Goal: Share content

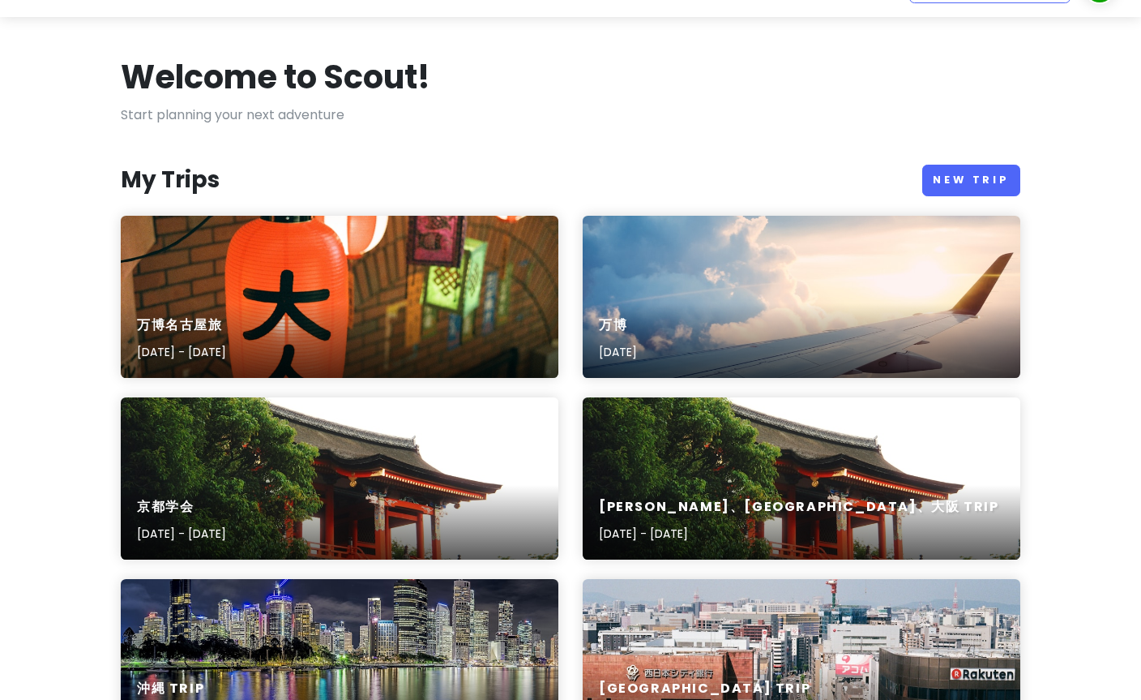
scroll to position [41, 0]
click at [150, 295] on div "万博名古屋旅 [DATE] - [DATE]" at bounding box center [340, 297] width 438 height 162
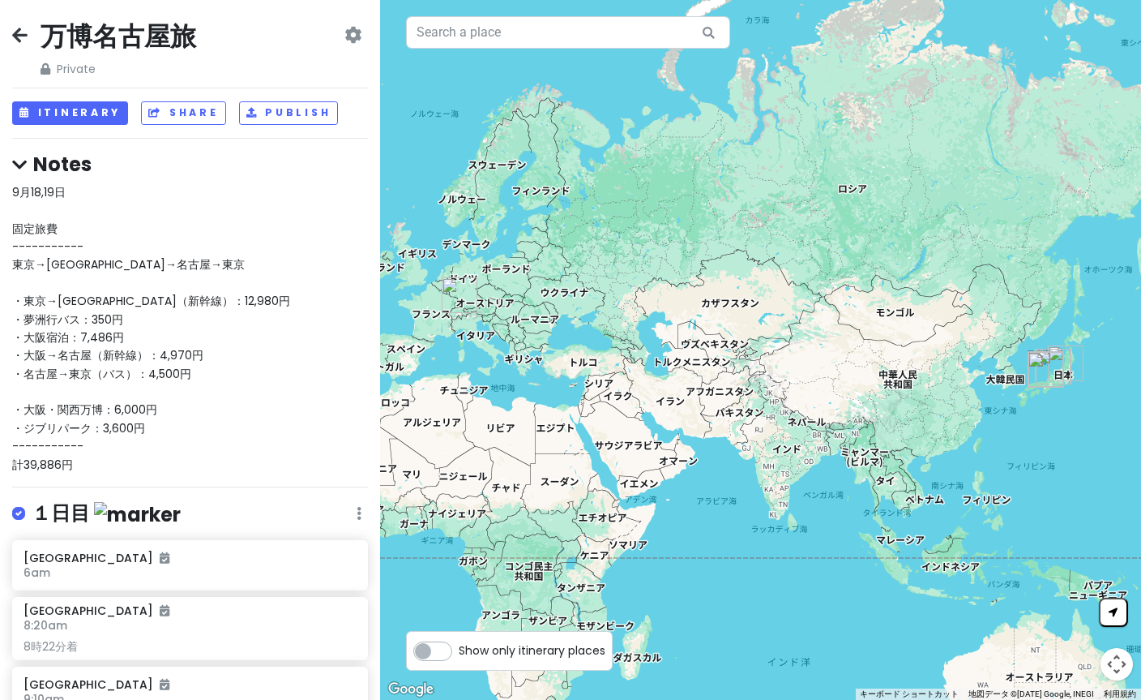
click at [176, 109] on button "Share" at bounding box center [183, 113] width 84 height 24
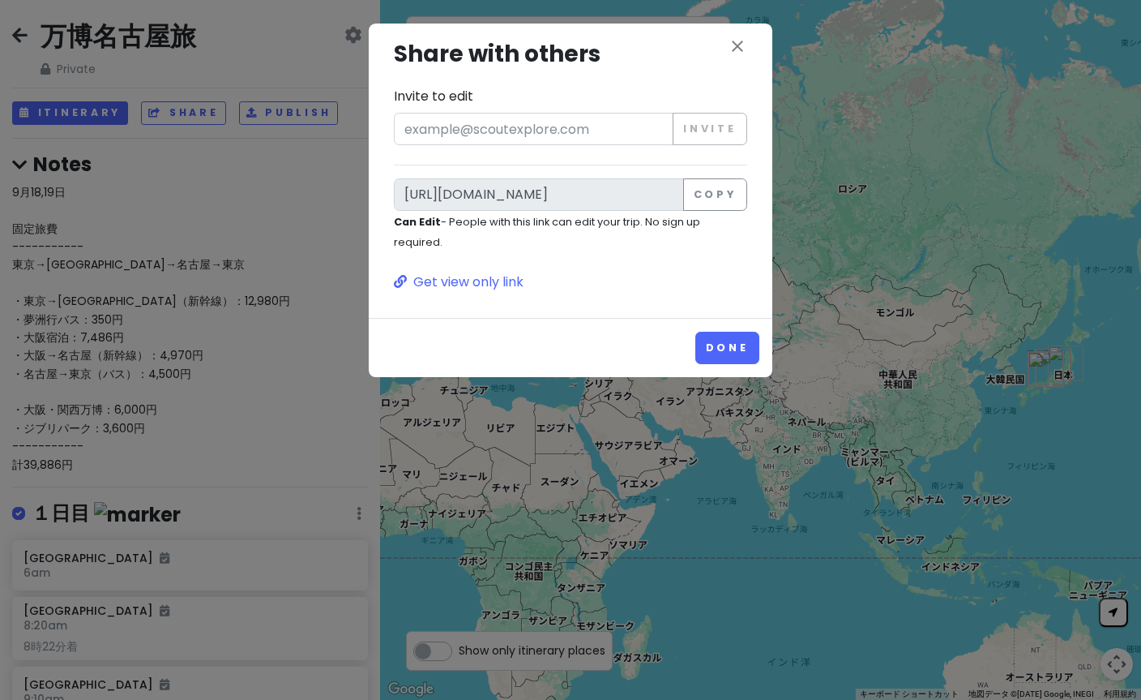
click at [722, 198] on button "Copy" at bounding box center [715, 194] width 64 height 32
click at [716, 201] on button "Copy" at bounding box center [715, 194] width 64 height 32
click at [79, 254] on div "close Share with others Invite to edit Invite [URL][DOMAIN_NAME] Copy Can Edit …" at bounding box center [570, 350] width 1141 height 700
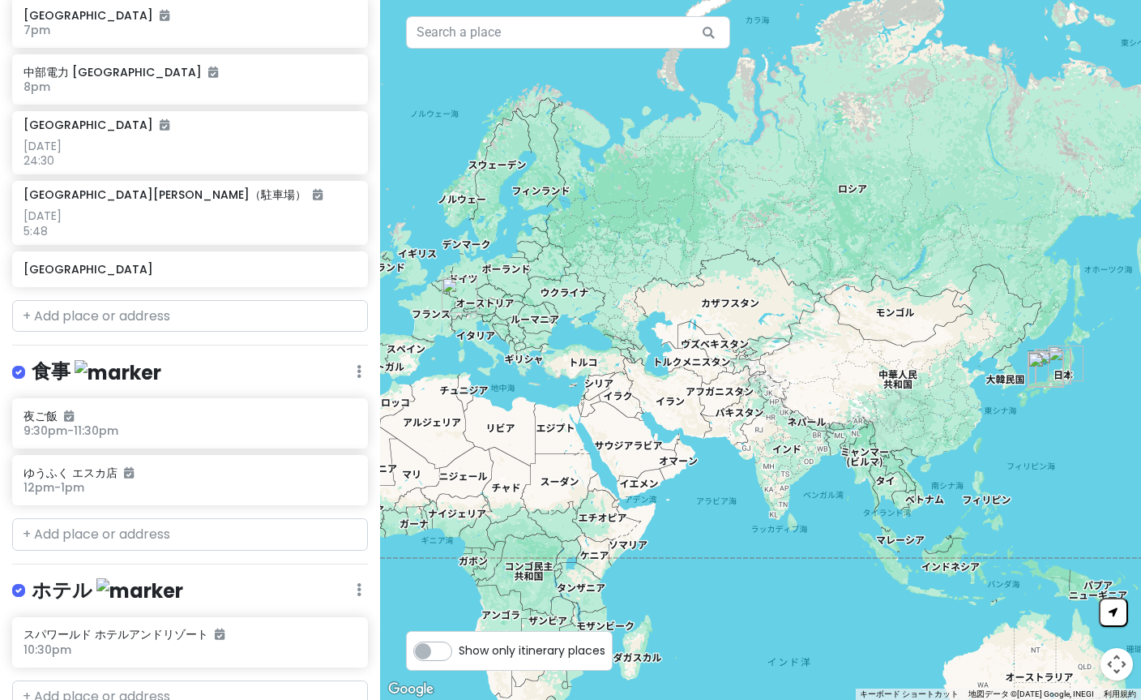
scroll to position [1504, 0]
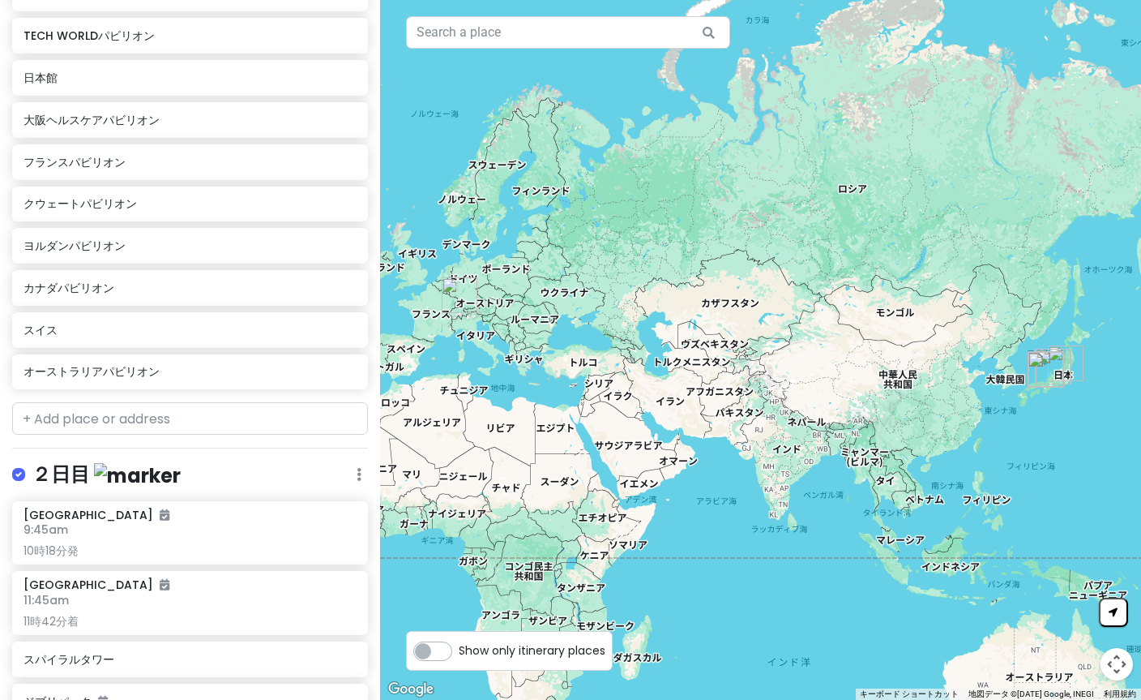
scroll to position [764, 0]
click at [347, 319] on icon at bounding box center [350, 325] width 11 height 13
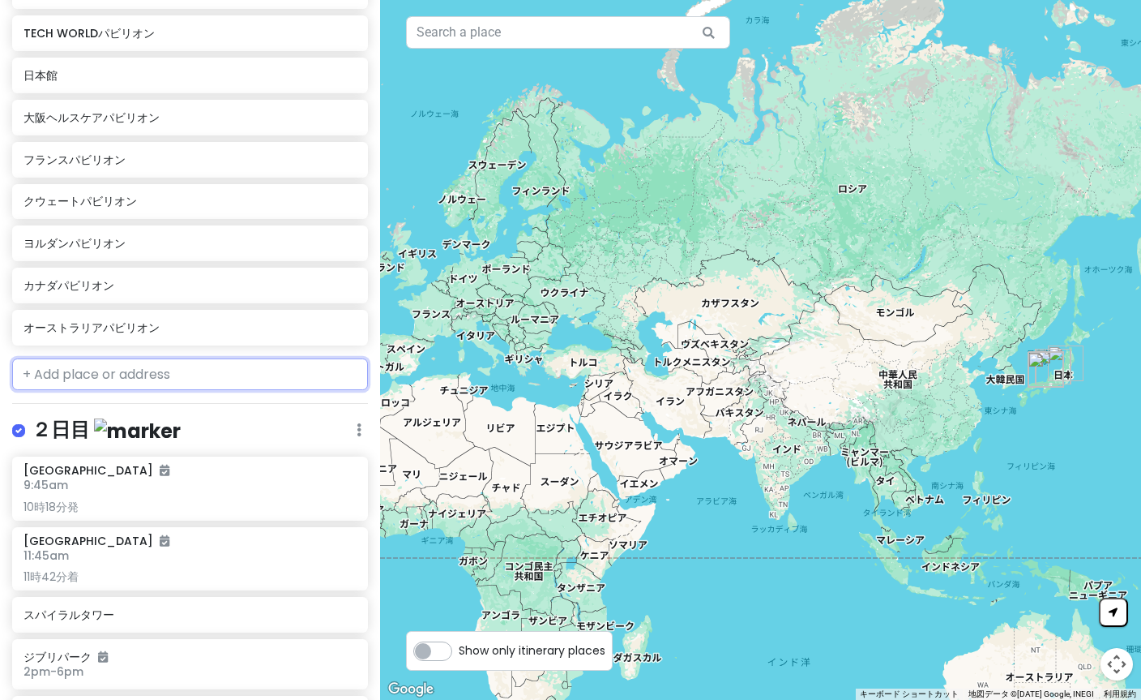
click at [137, 363] on input "text" at bounding box center [190, 374] width 356 height 32
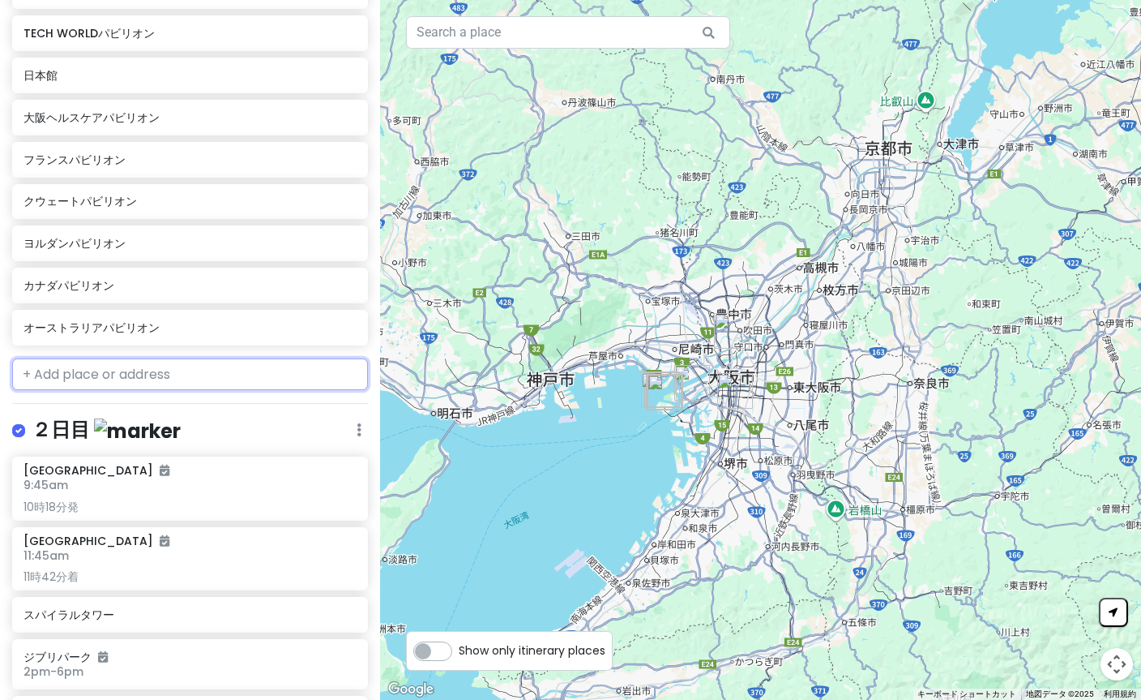
click at [140, 364] on input "text" at bounding box center [190, 374] width 356 height 32
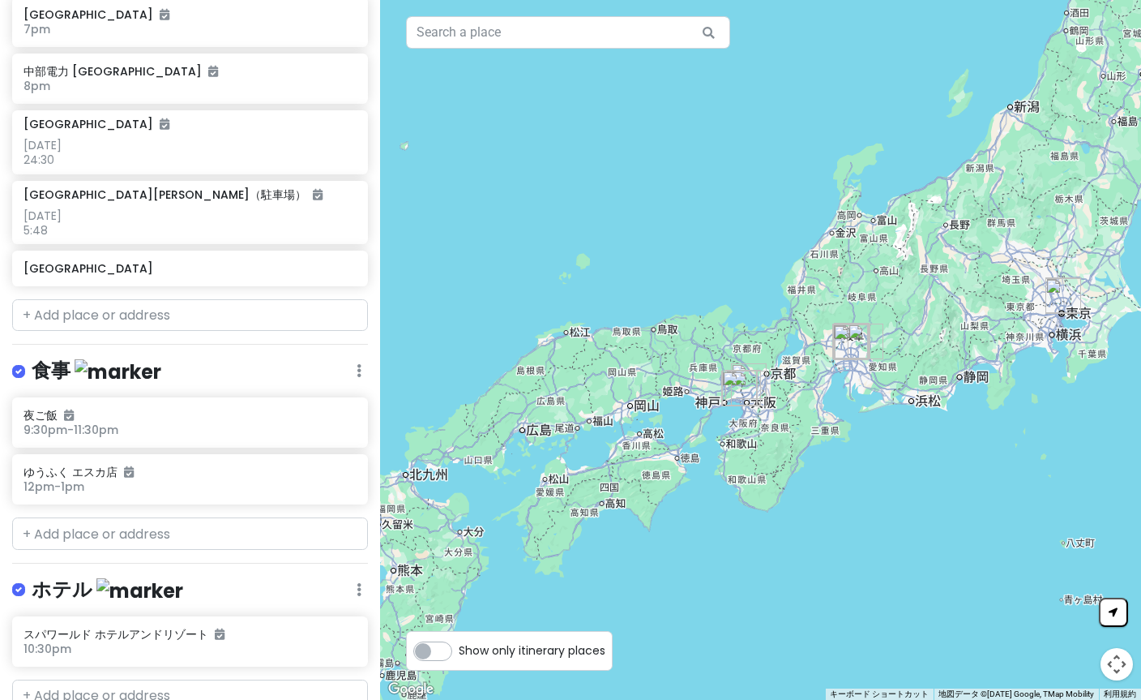
scroll to position [1462, 0]
